Goal: Task Accomplishment & Management: Use online tool/utility

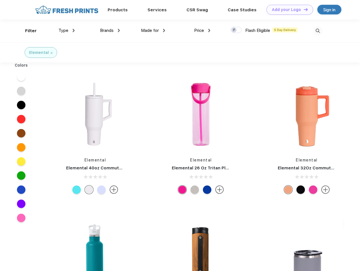
scroll to position [0, 0]
click at [288, 10] on link "Add your Logo Design Tool" at bounding box center [290, 10] width 47 height 10
click at [0, 0] on div "Design Tool" at bounding box center [0, 0] width 0 height 0
click at [303, 9] on link "Add your Logo Design Tool" at bounding box center [290, 10] width 47 height 10
click at [27, 31] on div "Filter" at bounding box center [31, 31] width 12 height 7
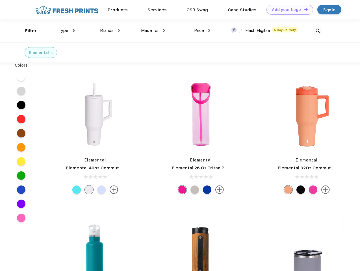
click at [67, 31] on span "Type" at bounding box center [64, 30] width 10 height 5
click at [110, 31] on span "Brands" at bounding box center [107, 30] width 14 height 5
click at [153, 31] on span "Made for" at bounding box center [150, 30] width 18 height 5
click at [202, 31] on span "Price" at bounding box center [199, 30] width 10 height 5
click at [236, 30] on div at bounding box center [236, 30] width 11 height 6
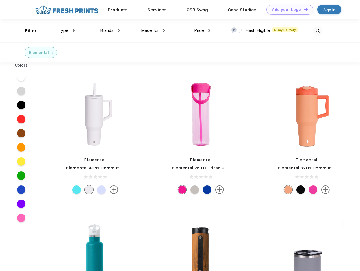
click at [234, 30] on input "checkbox" at bounding box center [233, 29] width 4 height 4
click at [318, 31] on img at bounding box center [317, 30] width 9 height 9
